Goal: Information Seeking & Learning: Learn about a topic

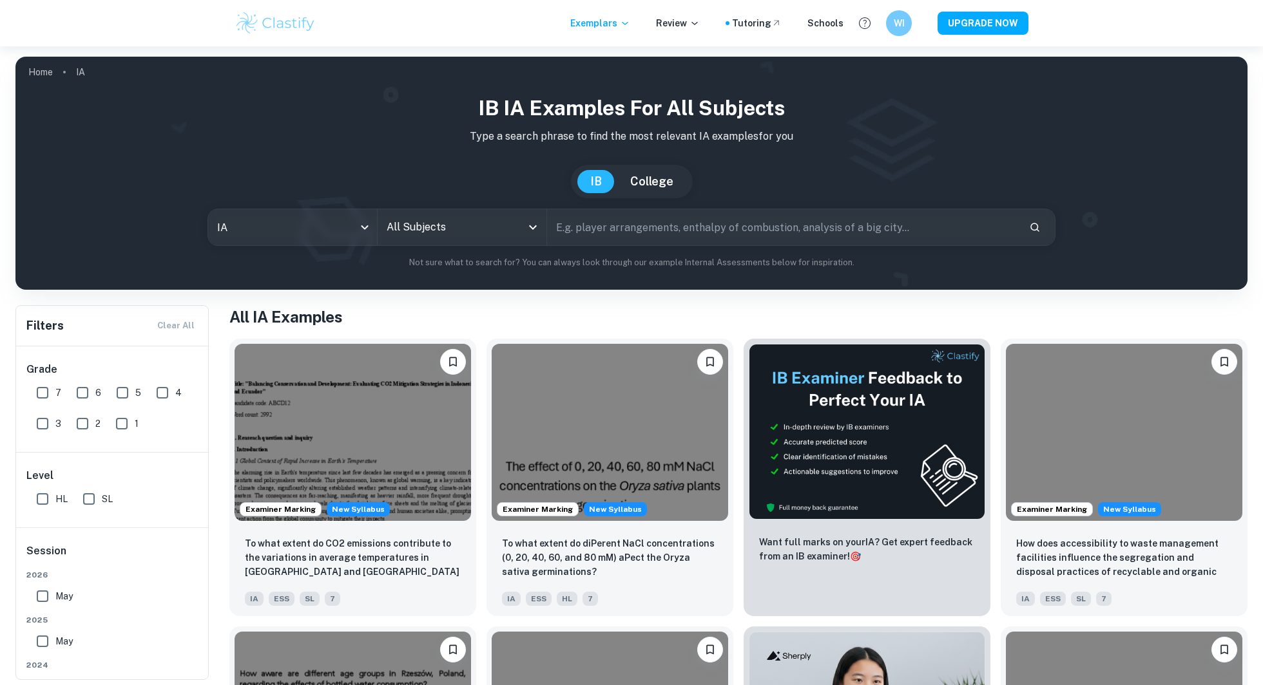
click at [401, 229] on input "All Subjects" at bounding box center [452, 227] width 138 height 24
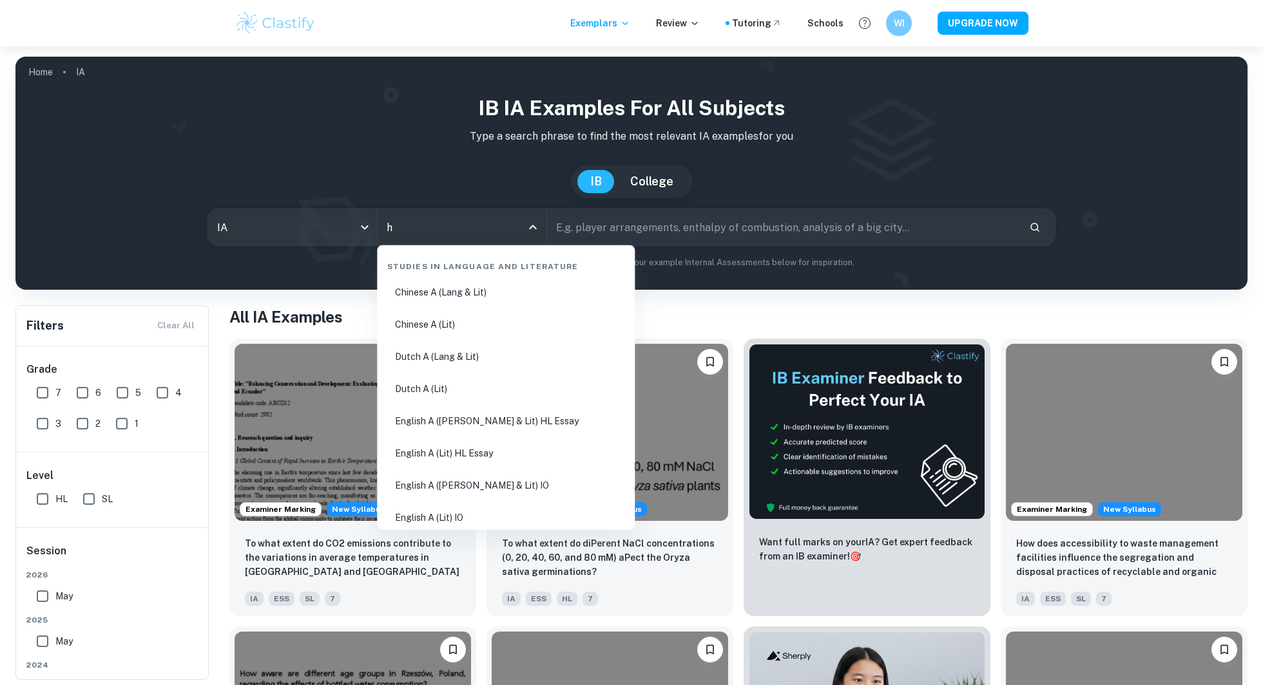
type input "hi"
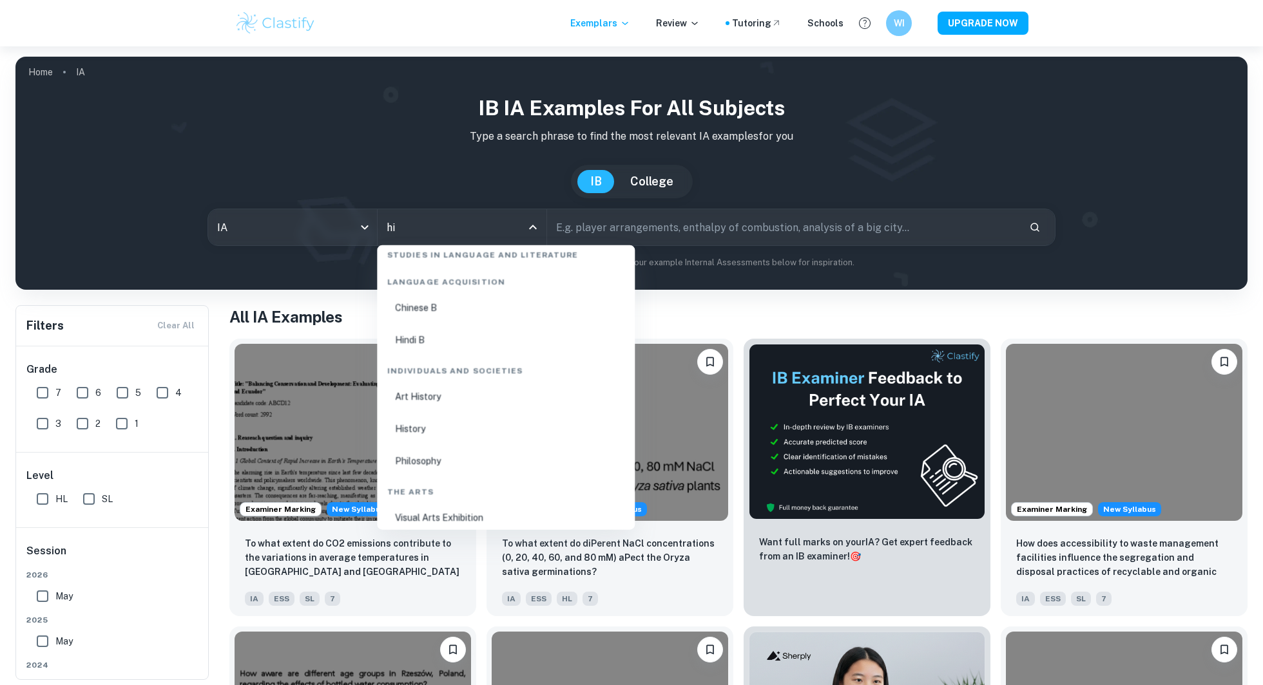
scroll to position [75, 0]
click at [429, 426] on li "History" at bounding box center [505, 428] width 247 height 30
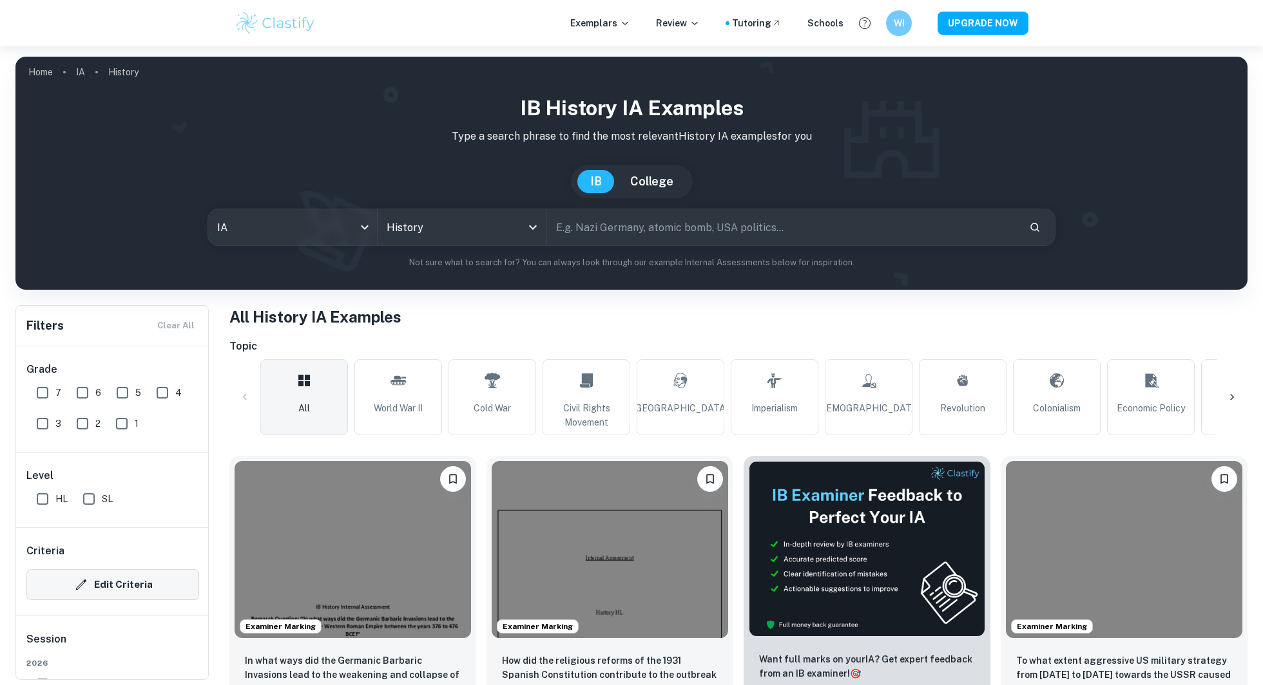
click at [120, 587] on button "Edit Criteria" at bounding box center [112, 584] width 173 height 31
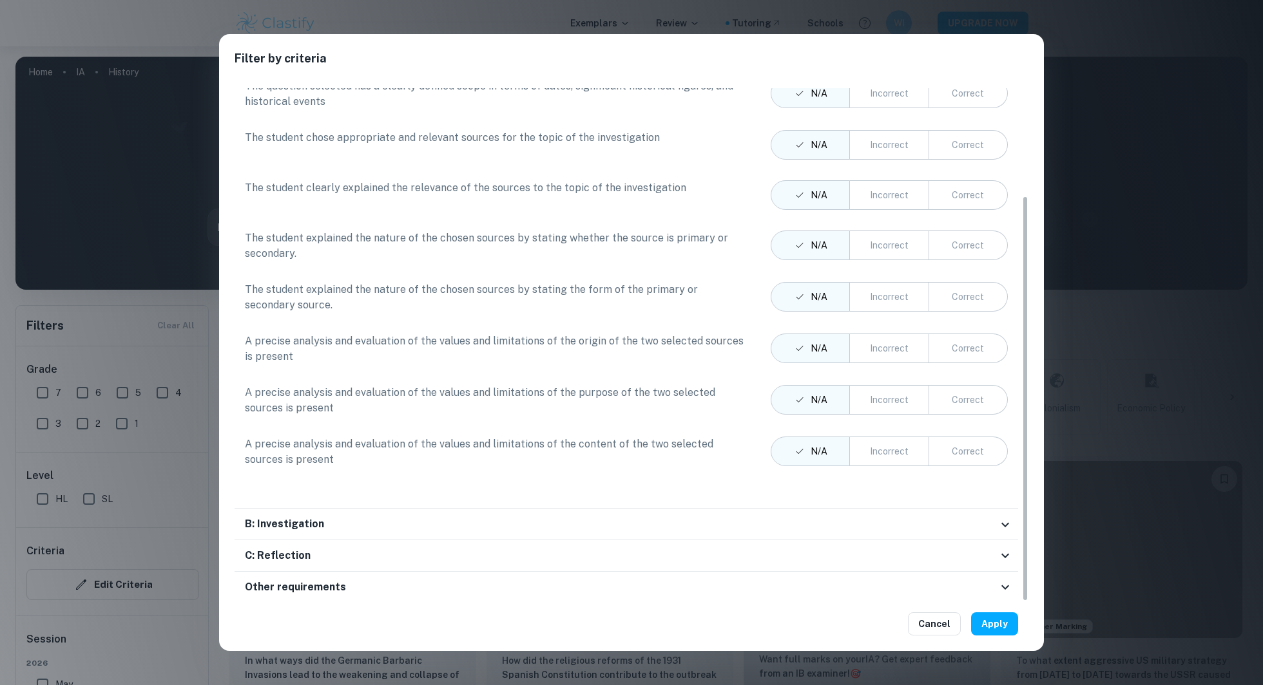
scroll to position [294, 0]
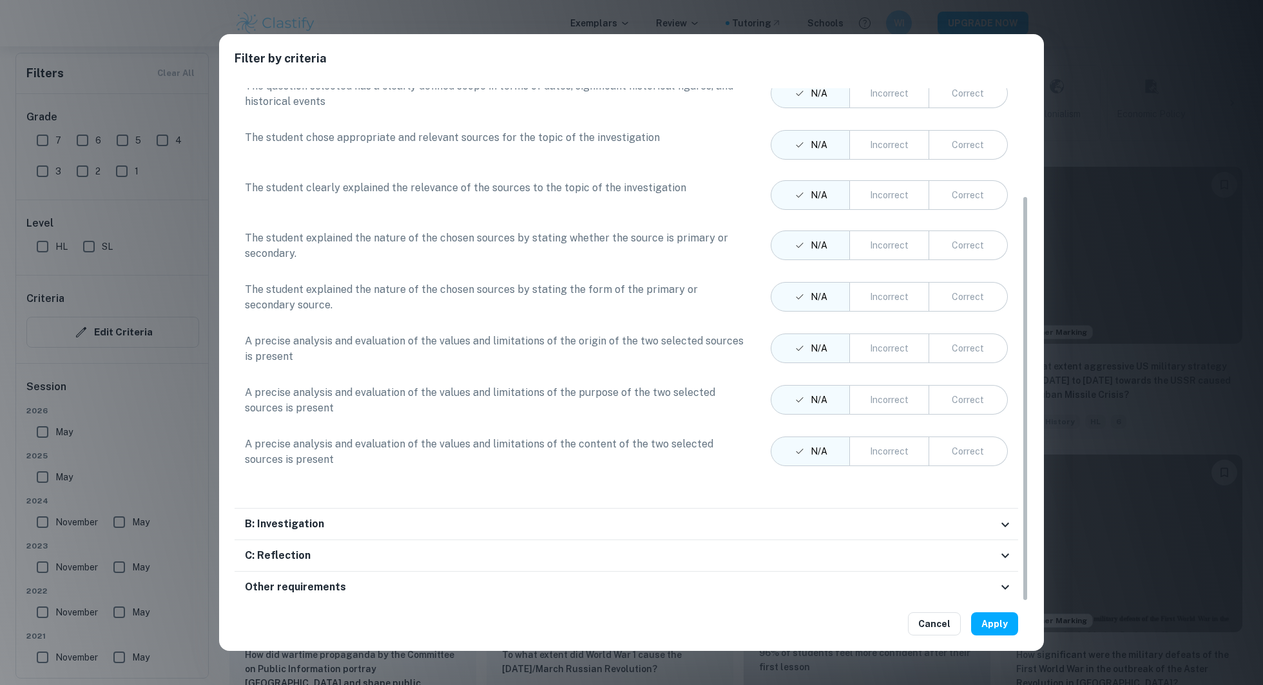
click at [632, 566] on div "C: Reflection" at bounding box center [625, 556] width 783 height 32
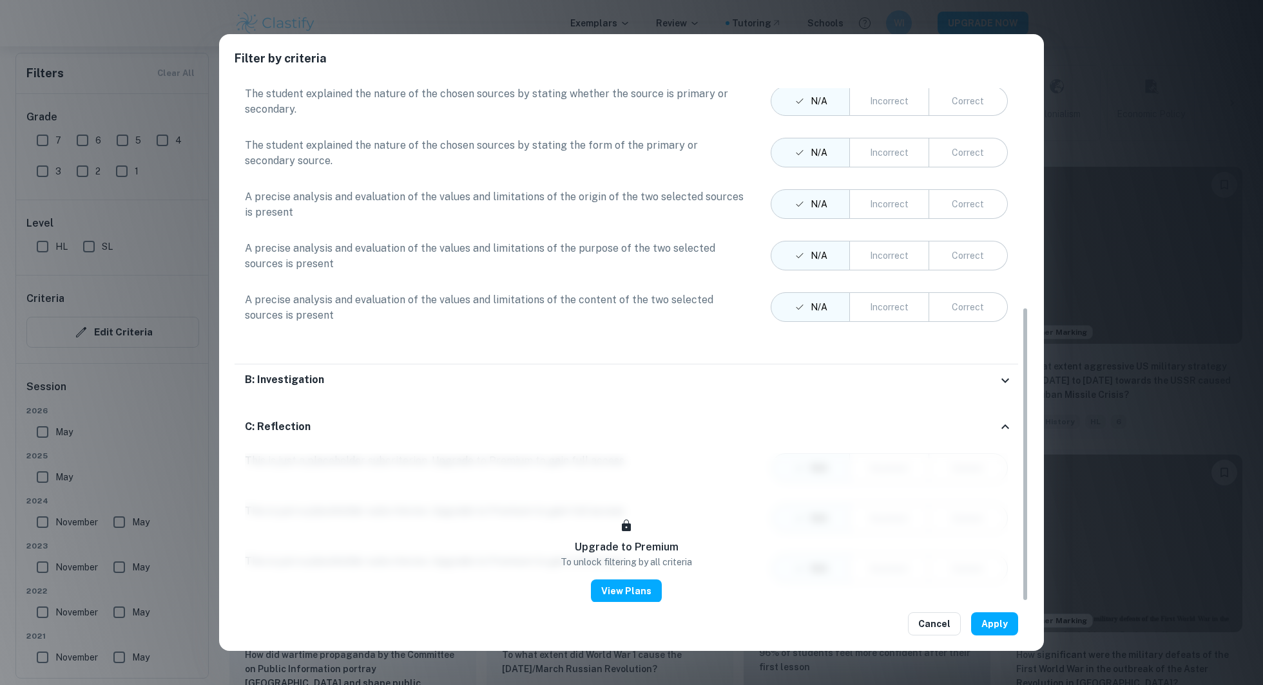
scroll to position [382, 0]
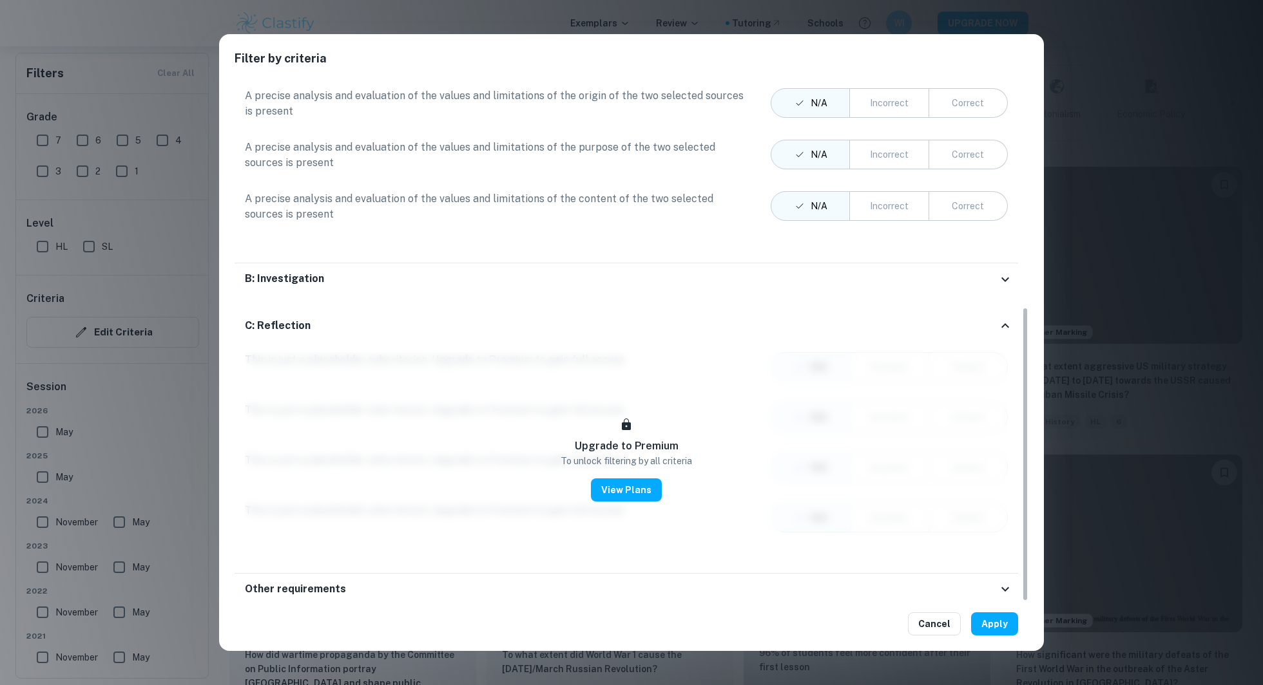
click at [1148, 510] on div "Filter by criteria Criteria A: Identification and evaluation of sources The stu…" at bounding box center [631, 342] width 1263 height 685
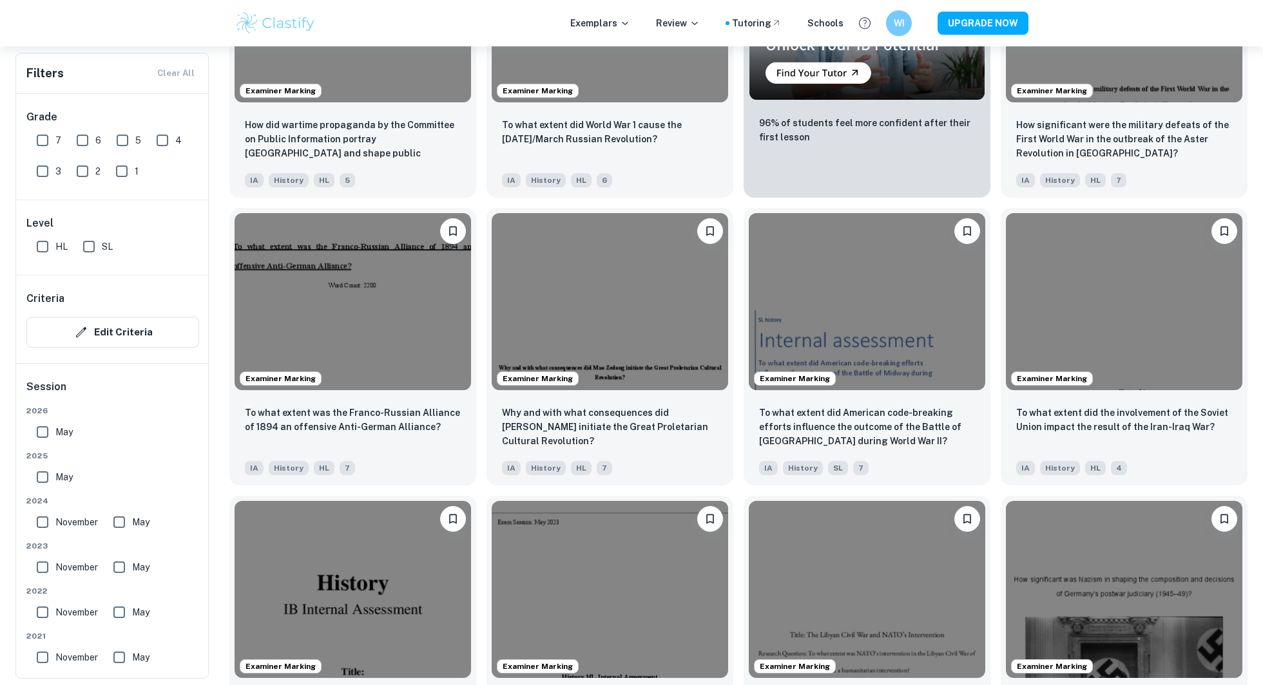
scroll to position [1086, 0]
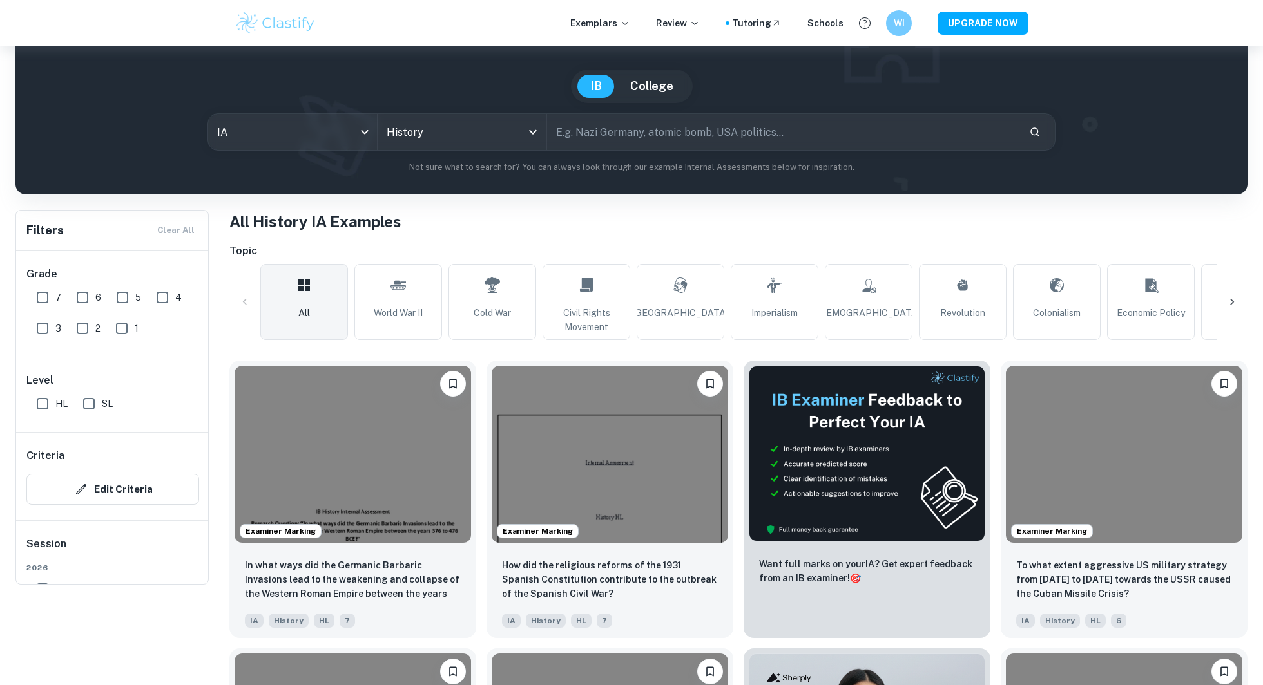
scroll to position [127, 0]
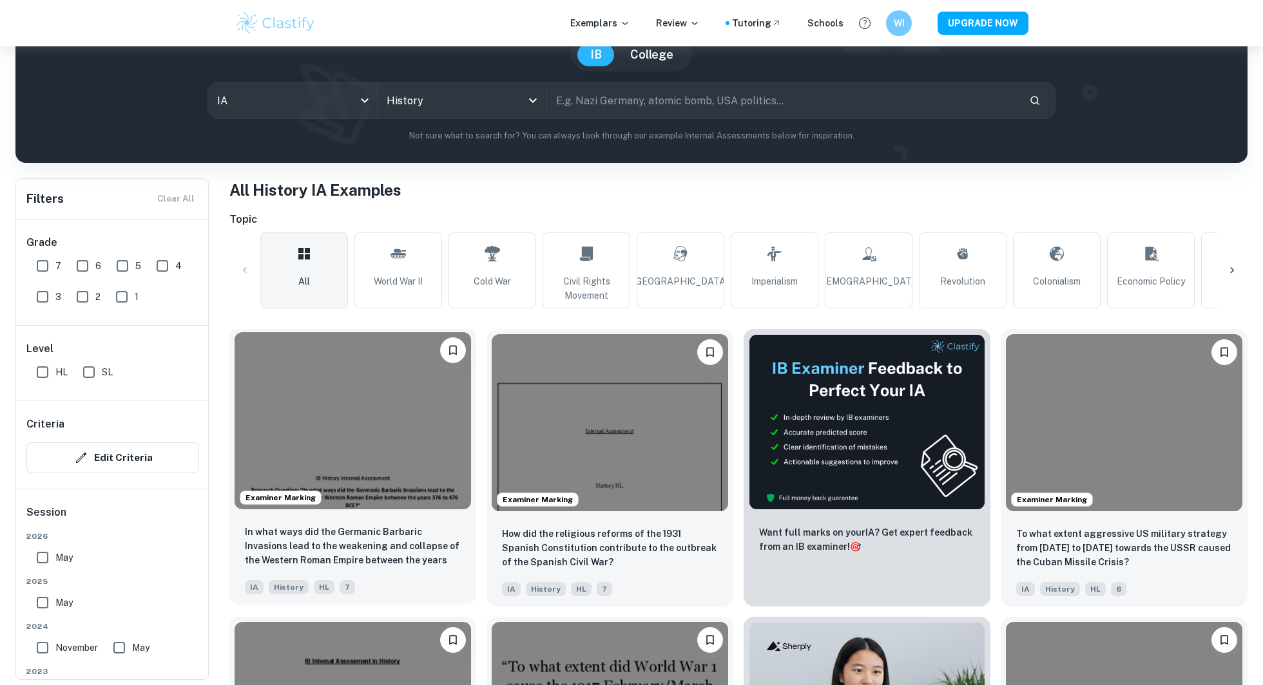
click at [397, 414] on img at bounding box center [352, 420] width 236 height 177
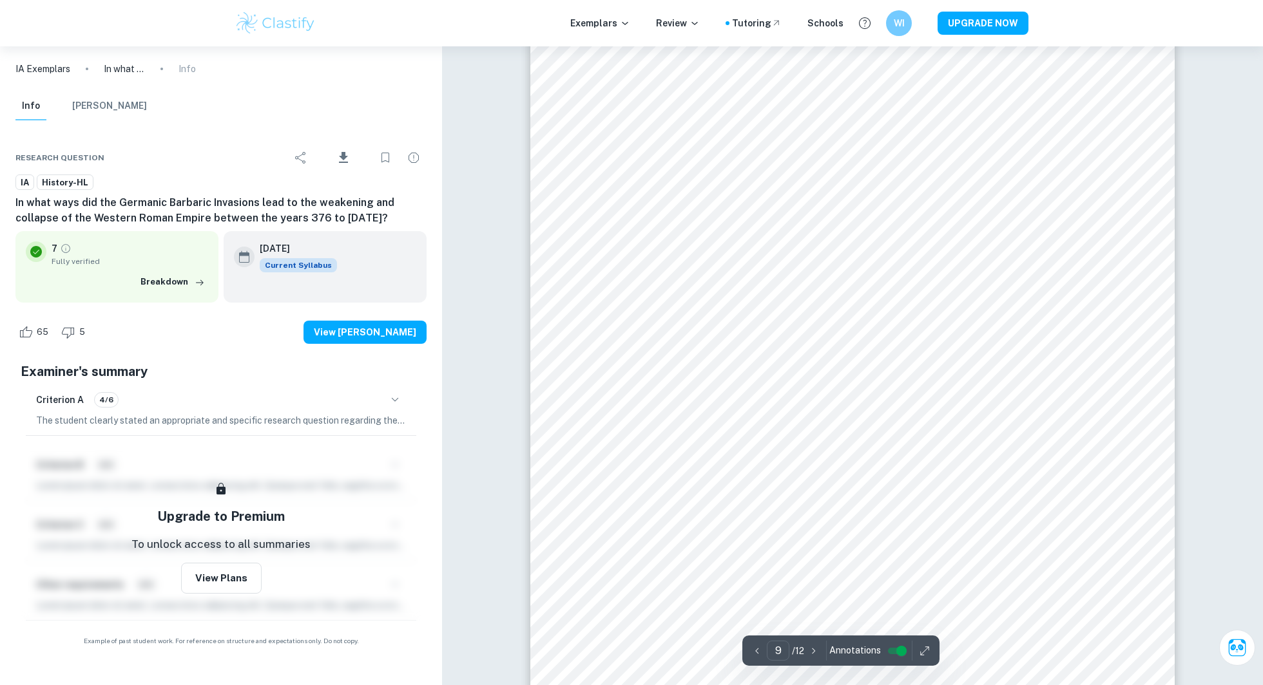
scroll to position [7822, 0]
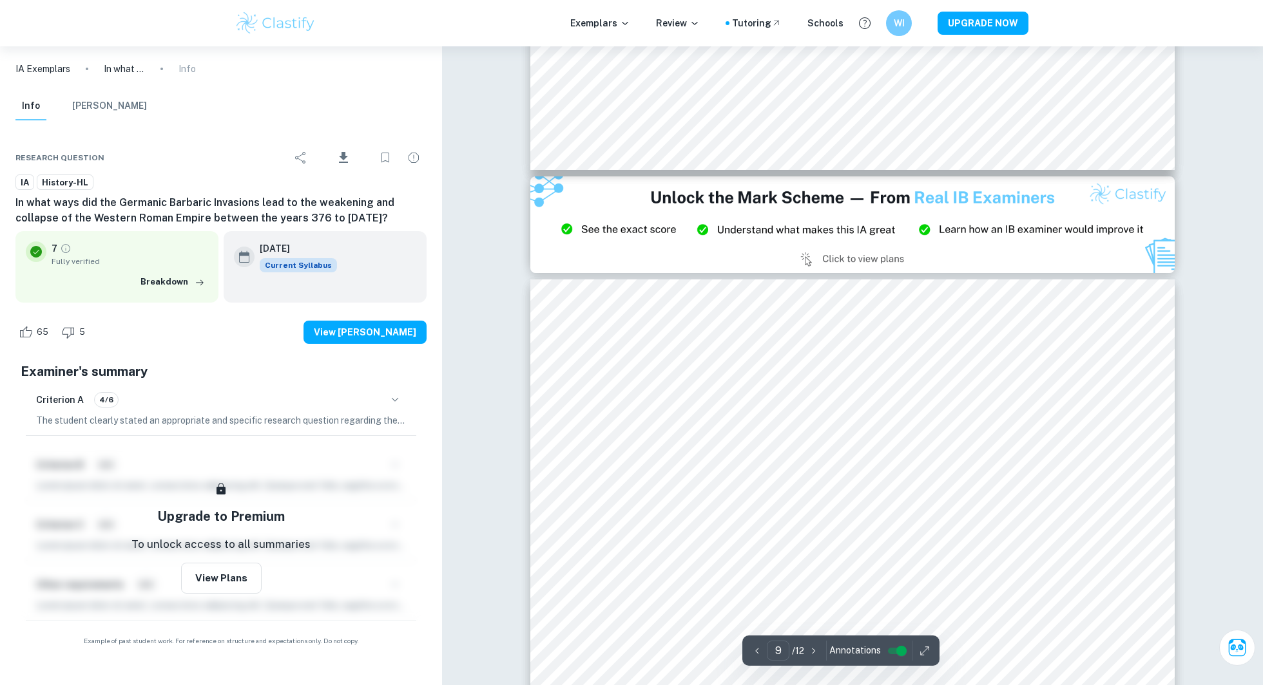
type input "8"
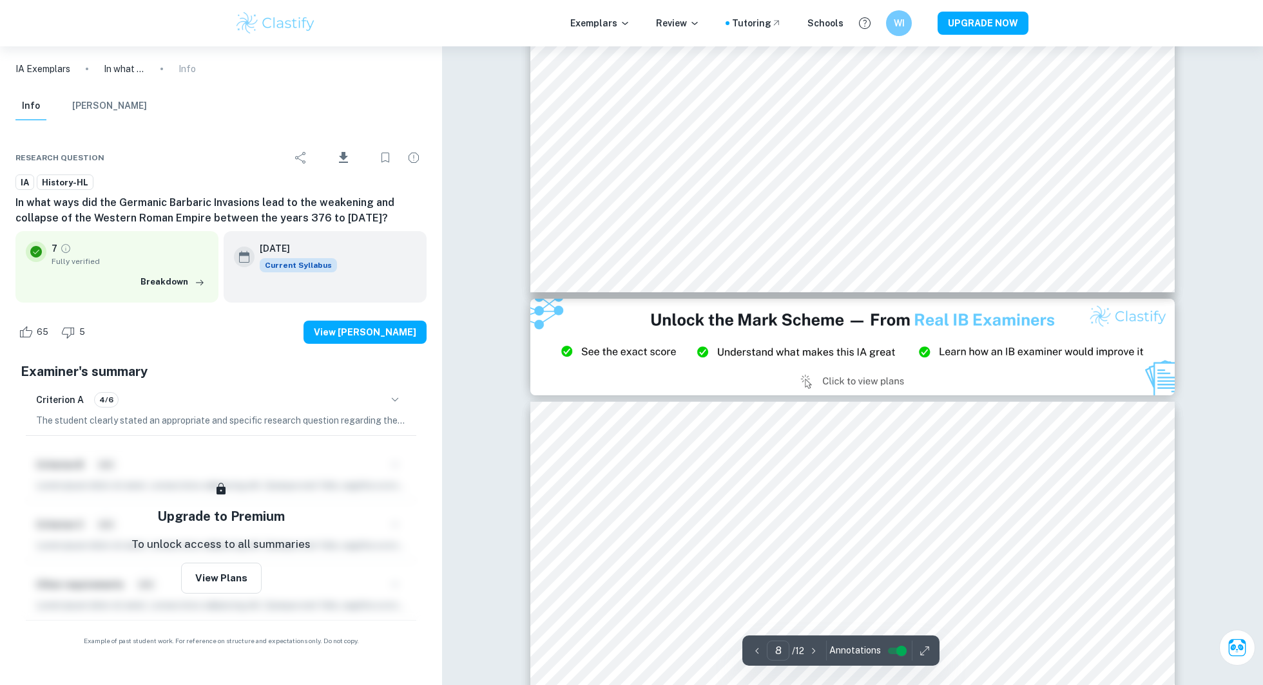
scroll to position [7311, 0]
